Goal: Book appointment/travel/reservation

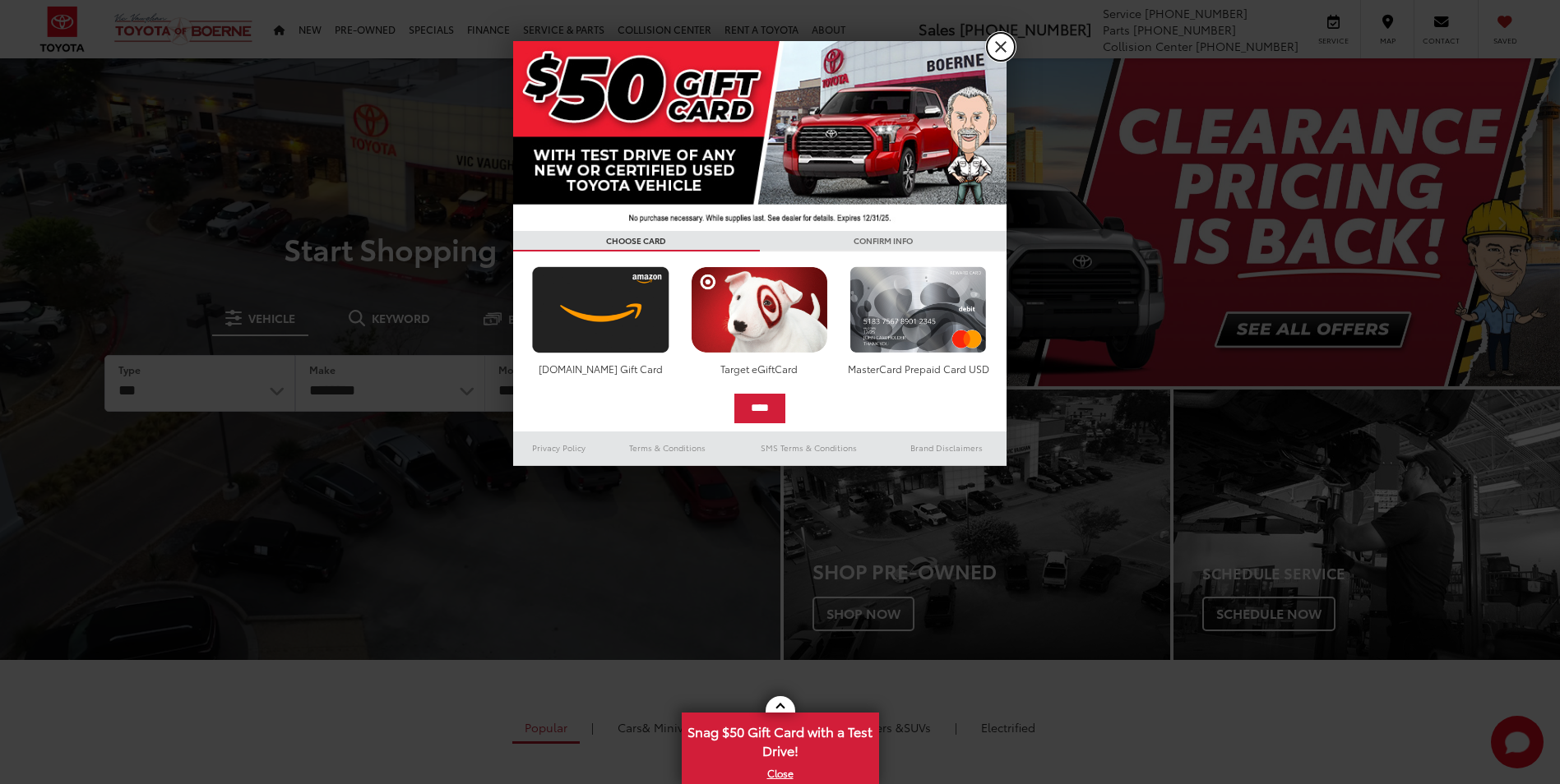
drag, startPoint x: 999, startPoint y: 51, endPoint x: 828, endPoint y: 41, distance: 171.3
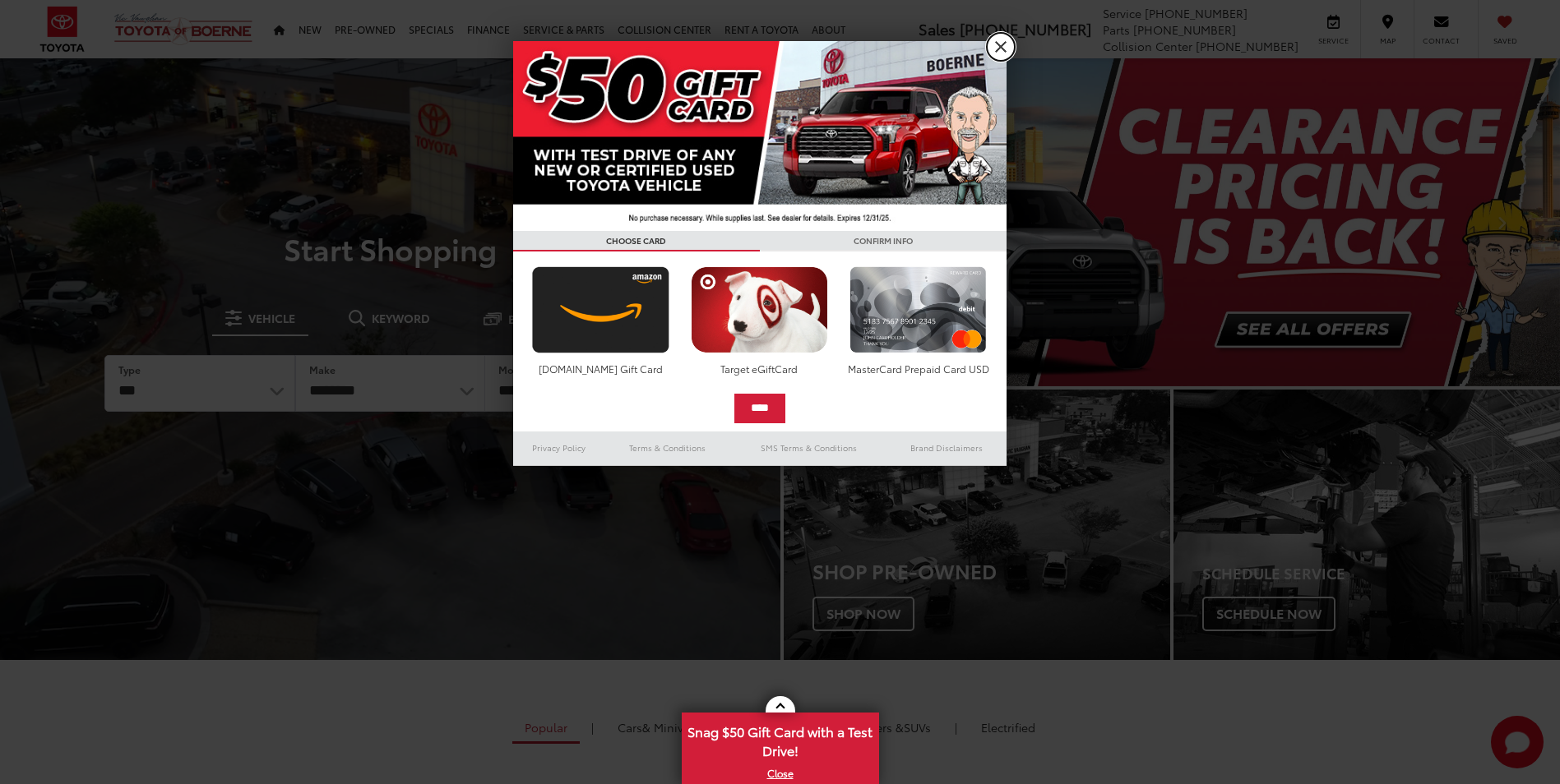
click at [999, 51] on link "X" at bounding box center [1000, 46] width 28 height 28
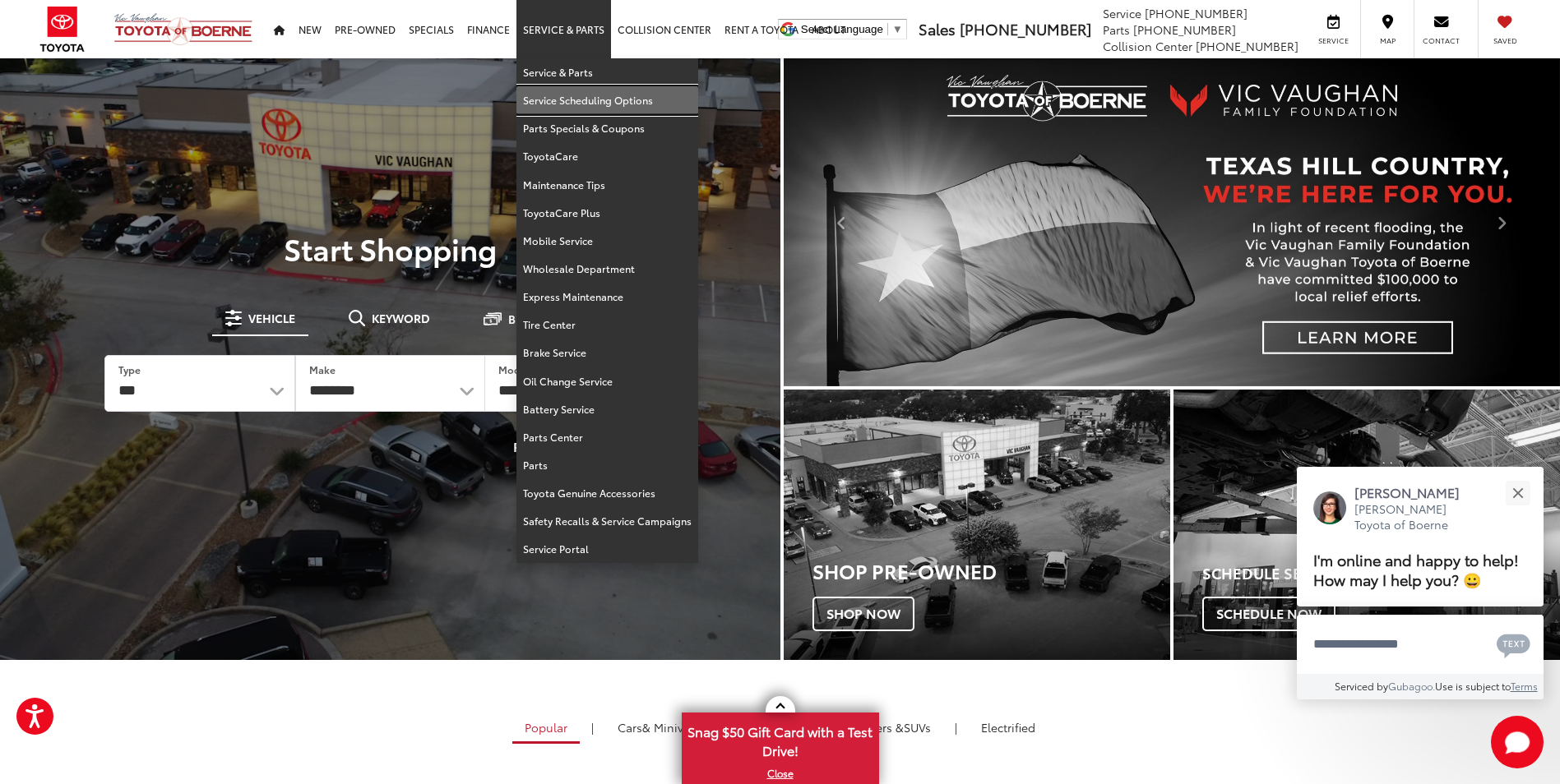
click at [579, 99] on link "Service Scheduling Options" at bounding box center [607, 100] width 181 height 28
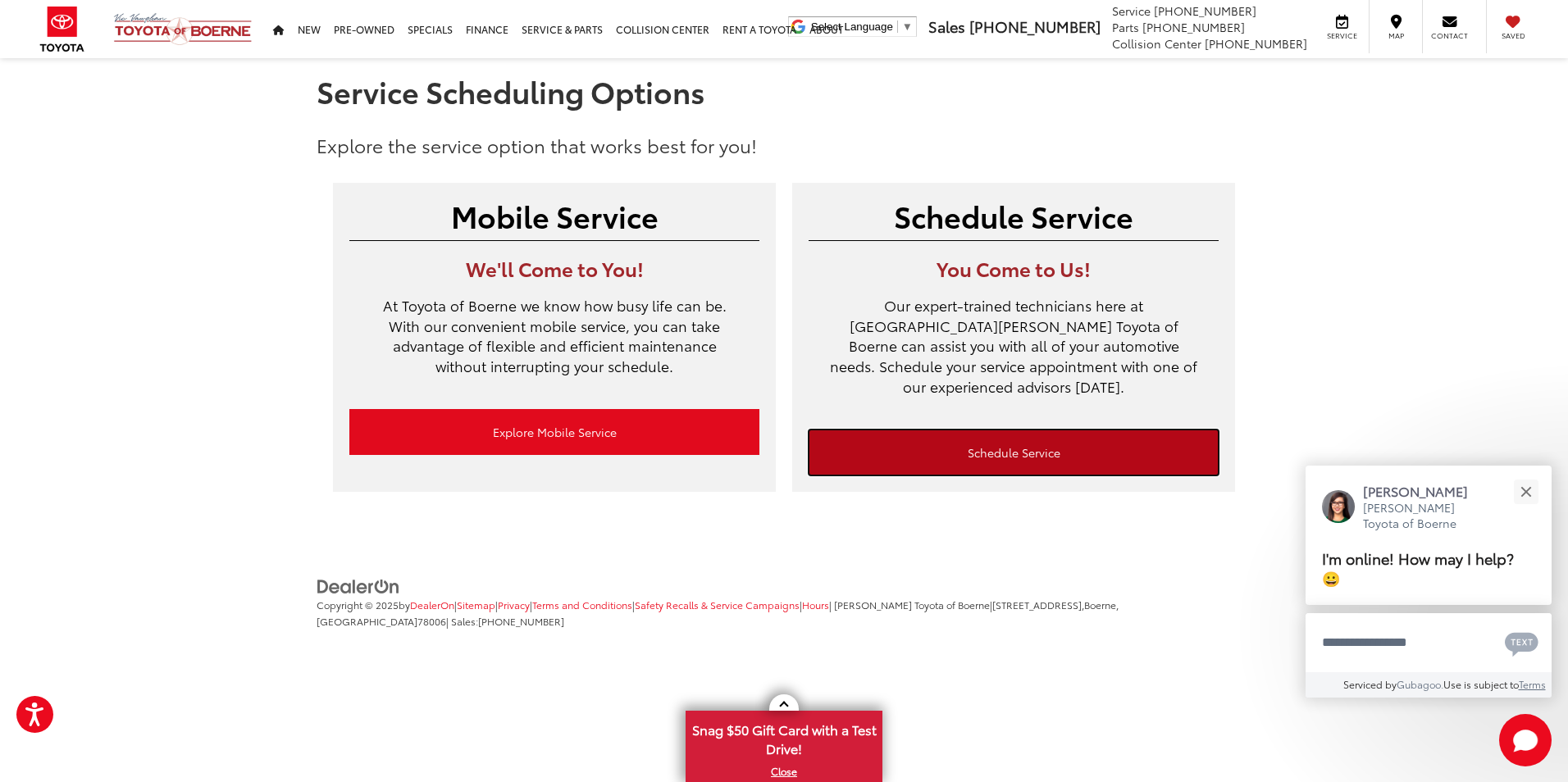
click at [897, 434] on link "Schedule Service" at bounding box center [1013, 452] width 410 height 46
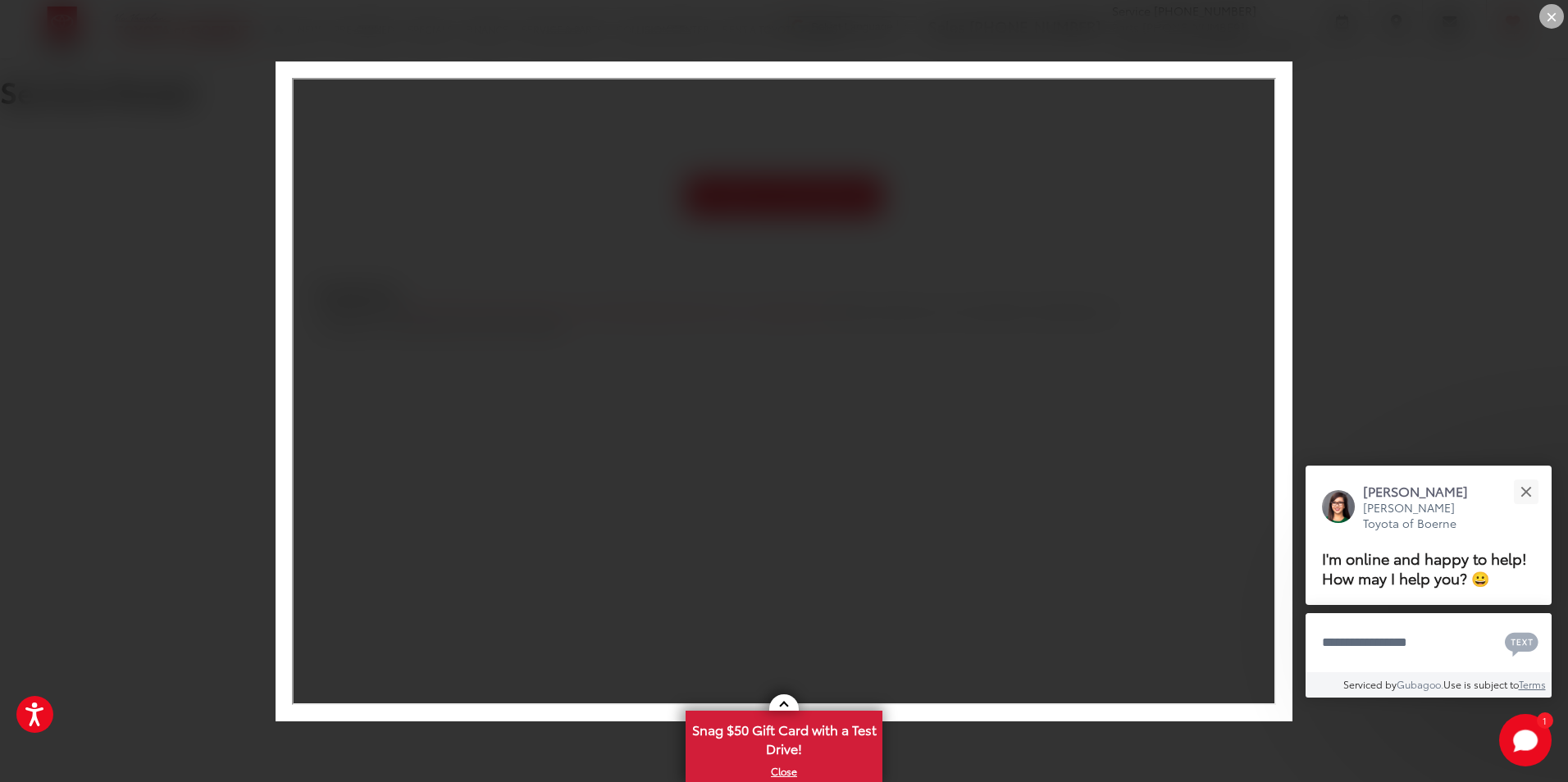
click at [1555, 16] on div "×" at bounding box center [1551, 16] width 24 height 24
